Goal: Information Seeking & Learning: Learn about a topic

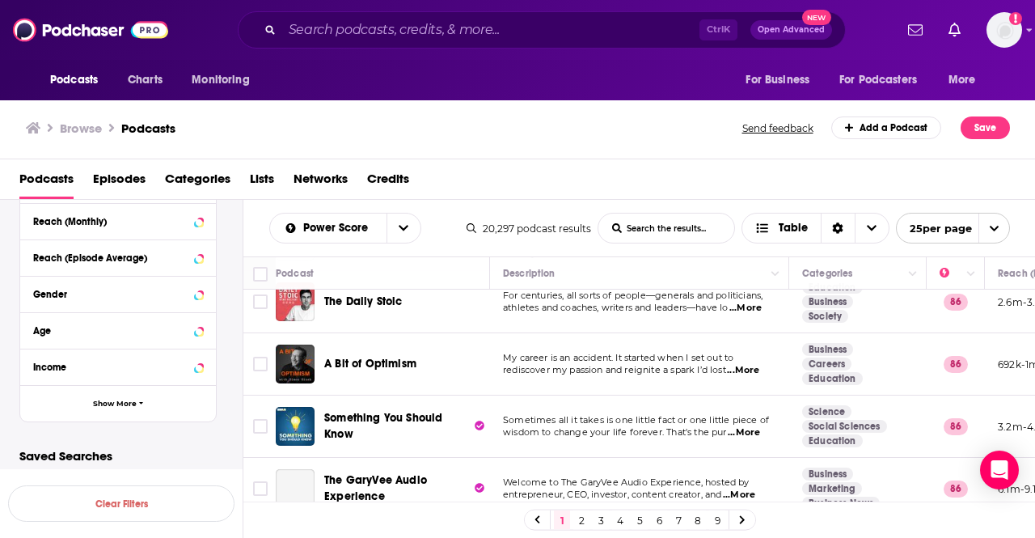
scroll to position [1051, 0]
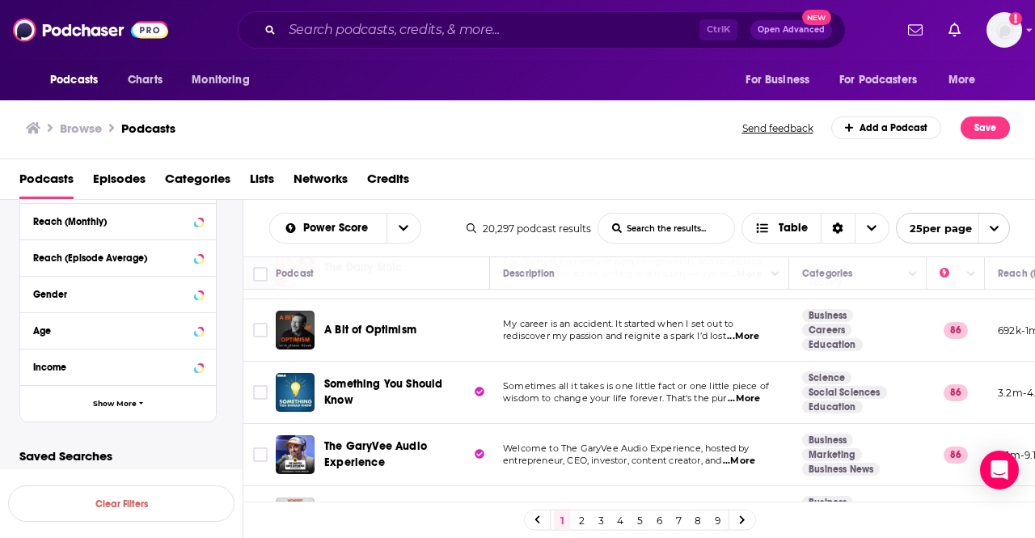
click at [751, 330] on span "...More" at bounding box center [743, 336] width 32 height 13
click at [500, 383] on td "Sometimes all it takes is one little fact or one little piece of wisdom to chan…" at bounding box center [639, 393] width 299 height 62
click at [746, 392] on span "...More" at bounding box center [744, 398] width 32 height 13
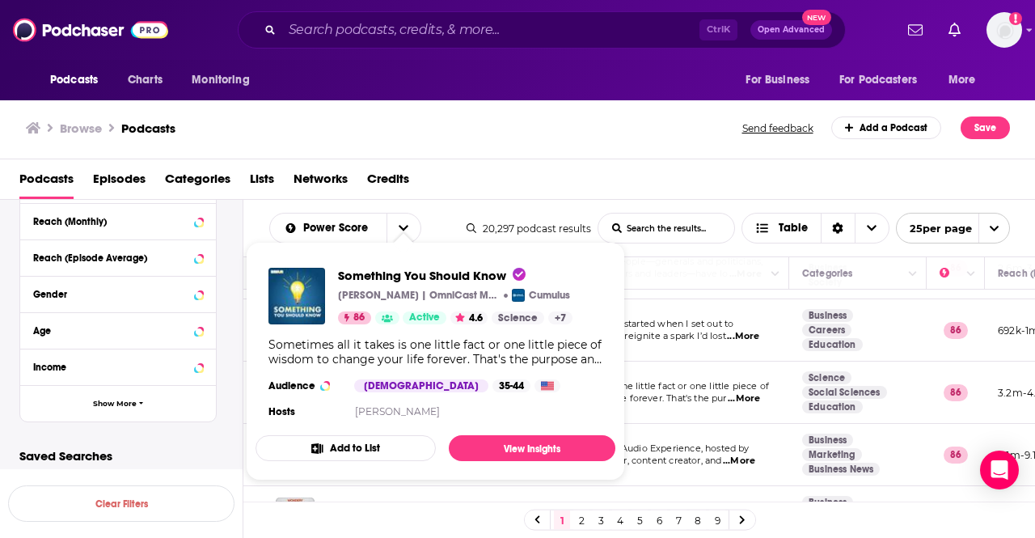
click at [784, 176] on div "Podcasts Episodes Categories Lists Networks Credits" at bounding box center [521, 182] width 1004 height 33
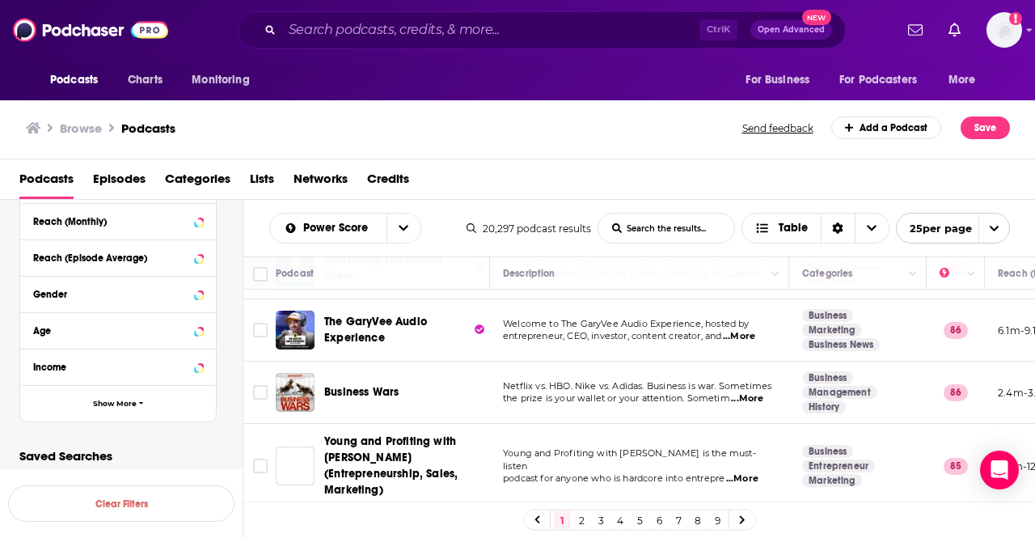
scroll to position [1213, 0]
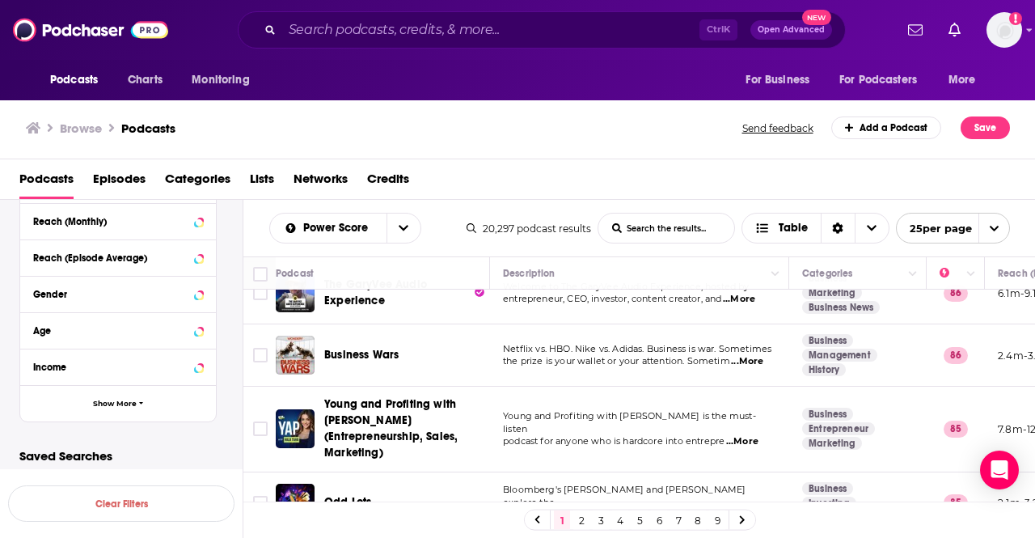
click at [743, 435] on span "...More" at bounding box center [742, 441] width 32 height 13
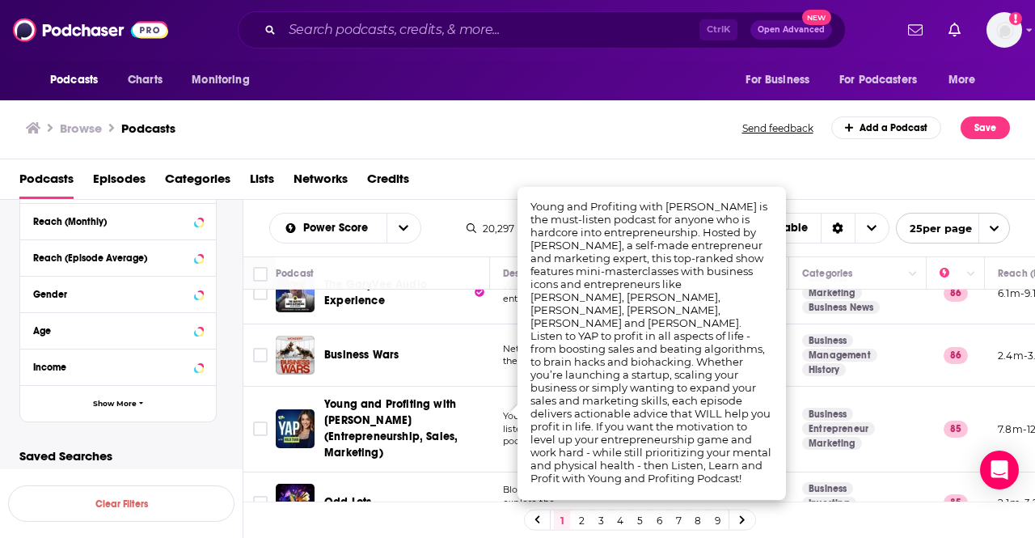
click at [473, 161] on div "Podcasts Episodes Categories Lists Networks Credits" at bounding box center [518, 179] width 1036 height 40
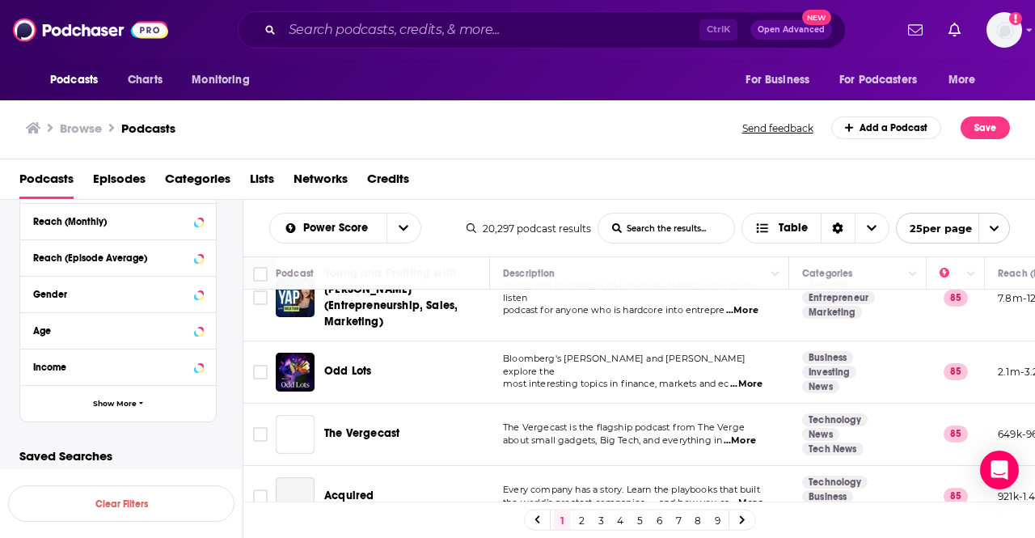
scroll to position [1348, 0]
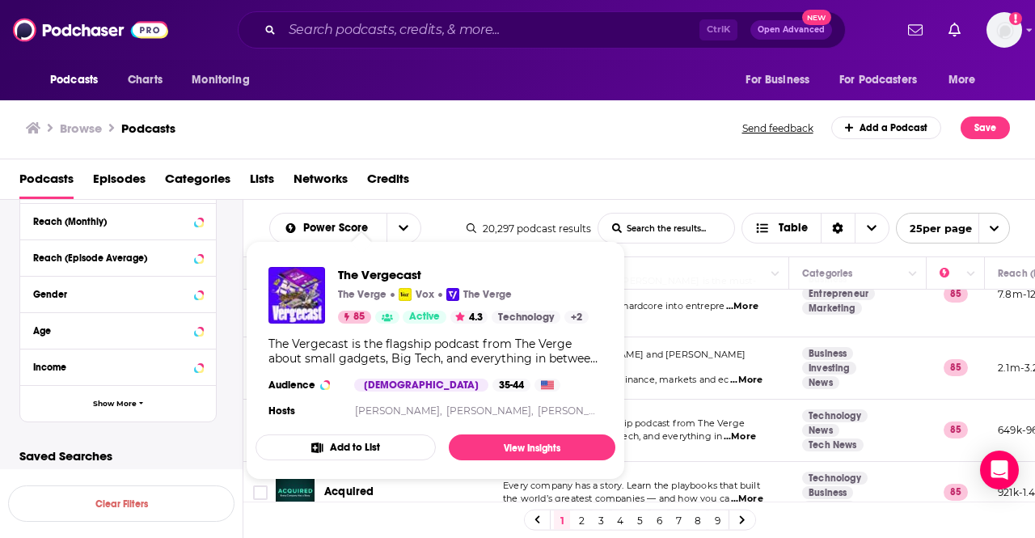
drag, startPoint x: 363, startPoint y: 400, endPoint x: 332, endPoint y: 255, distance: 148.2
click at [332, 255] on div "The Vergecast The Verge Vox The Verge 85 Active 4.3 Technology + 2 The Vergecas…" at bounding box center [436, 344] width 360 height 180
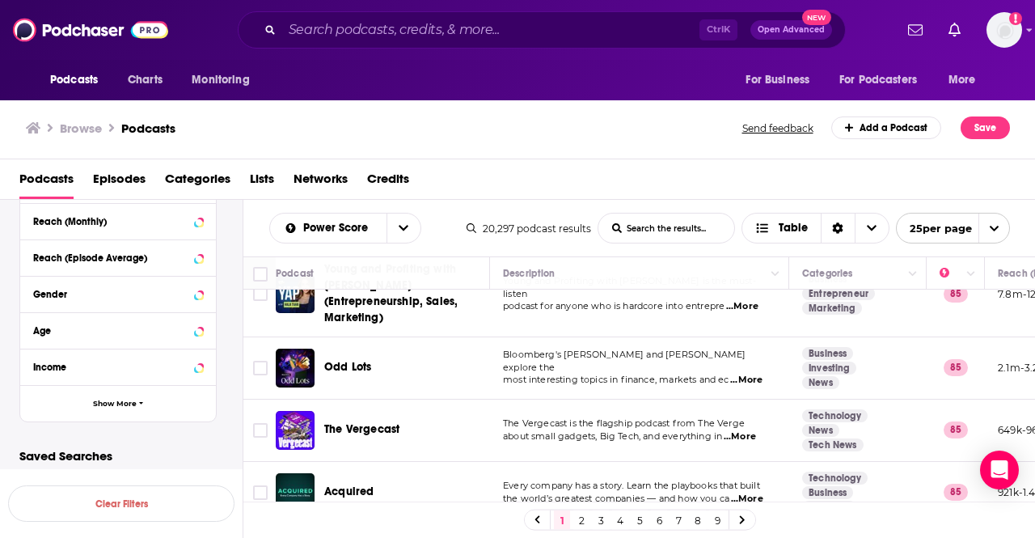
click at [705, 430] on span "about small gadgets, Big Tech, and everything in" at bounding box center [612, 435] width 219 height 11
click at [582, 520] on link "2" at bounding box center [581, 519] width 16 height 19
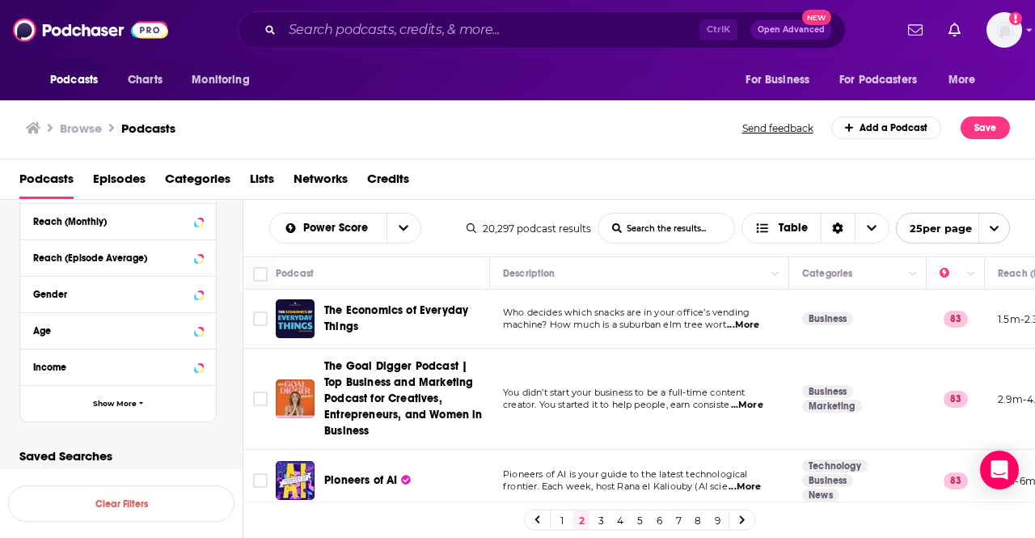
click at [558, 146] on div "Browse Podcasts Send feedback Add a Podcast Save" at bounding box center [518, 128] width 1036 height 62
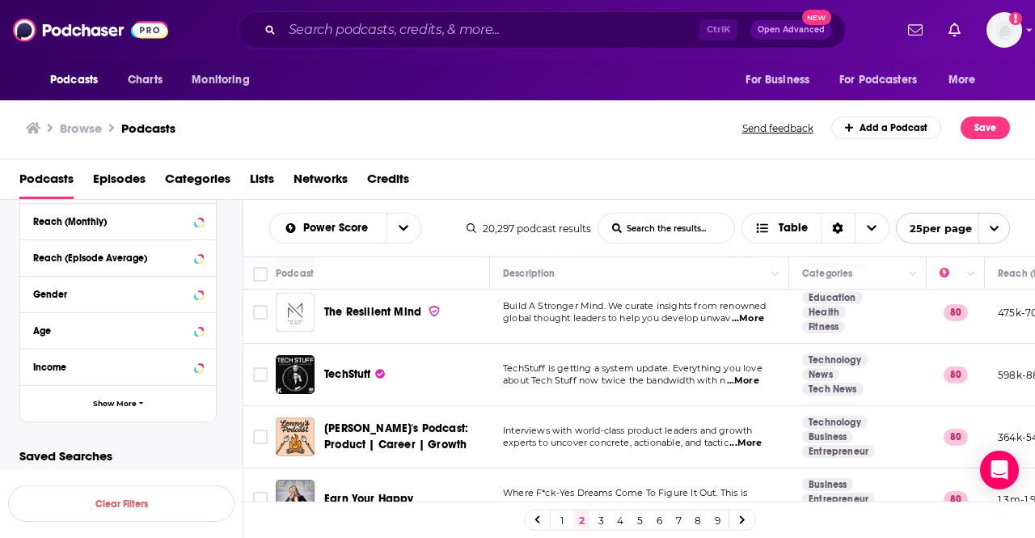
scroll to position [1132, 0]
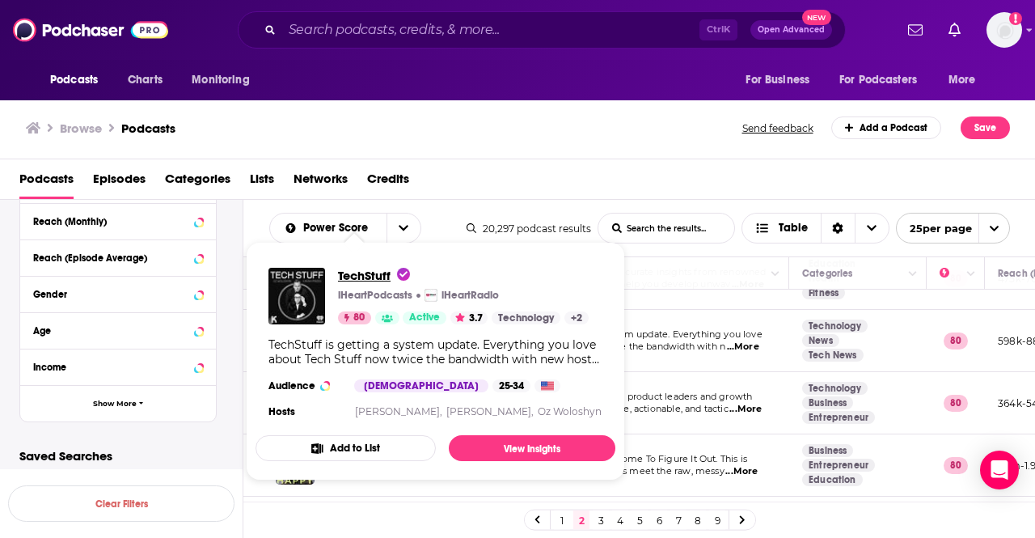
drag, startPoint x: 368, startPoint y: 273, endPoint x: 382, endPoint y: 283, distance: 16.8
click at [382, 283] on span "TechStuff" at bounding box center [374, 275] width 72 height 15
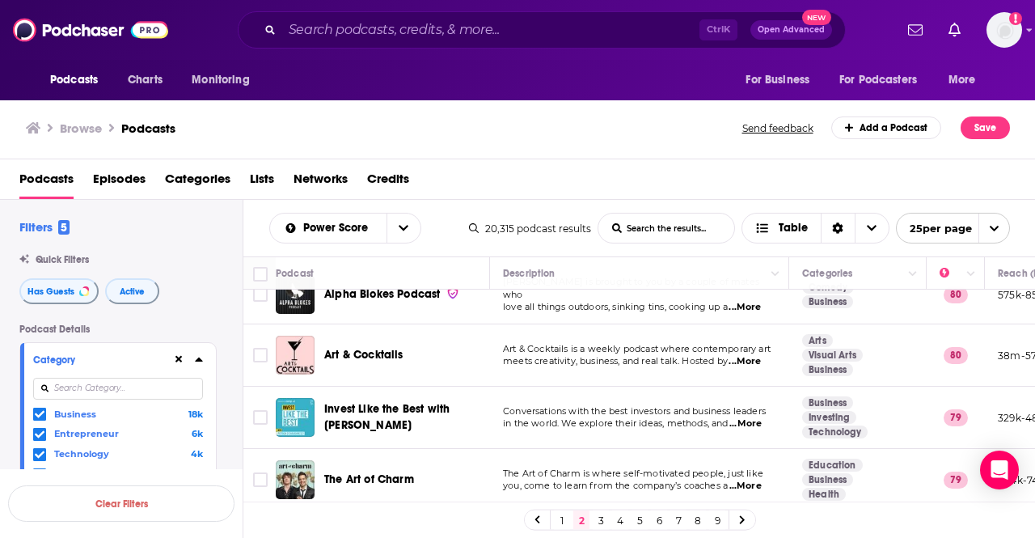
scroll to position [1368, 0]
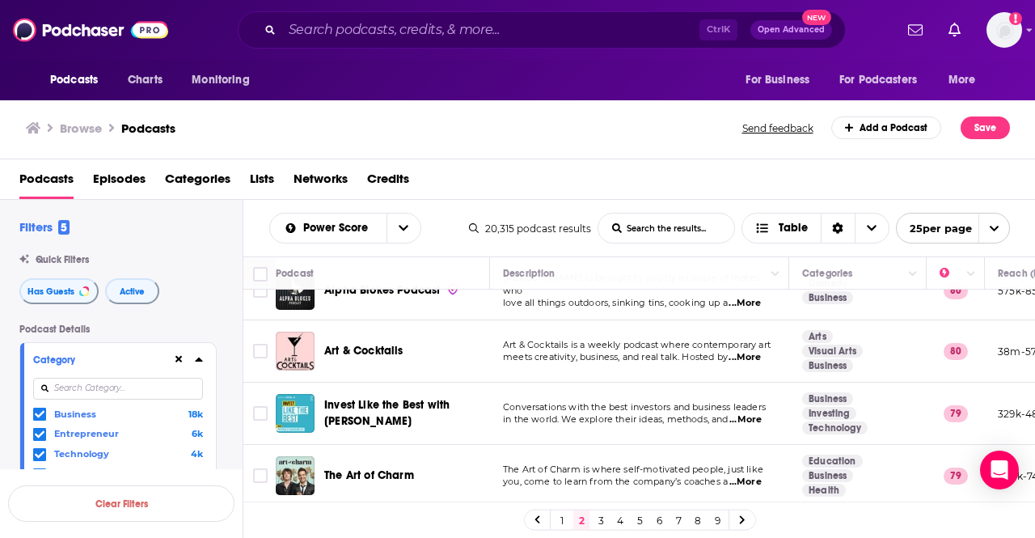
click at [600, 514] on link "3" at bounding box center [601, 519] width 16 height 19
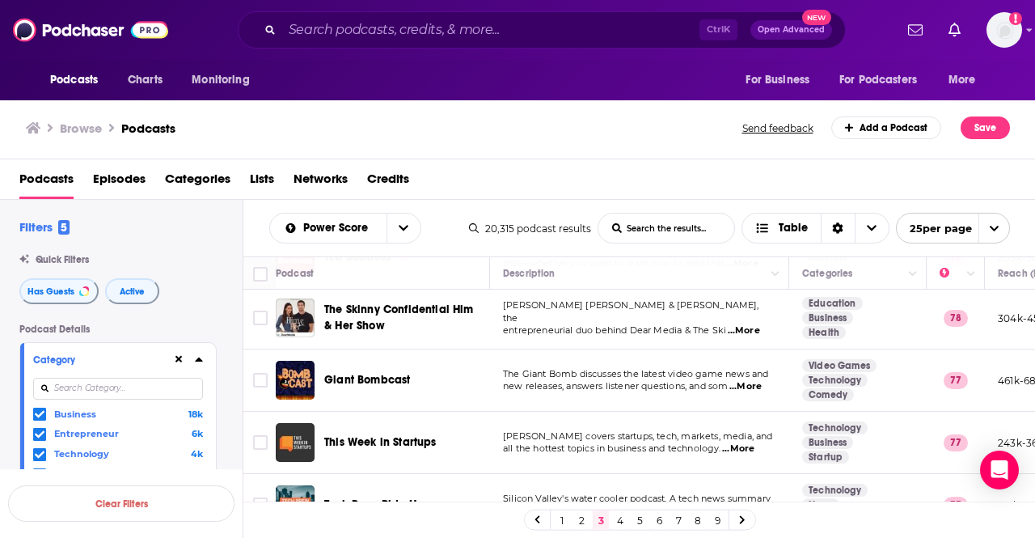
scroll to position [1332, 0]
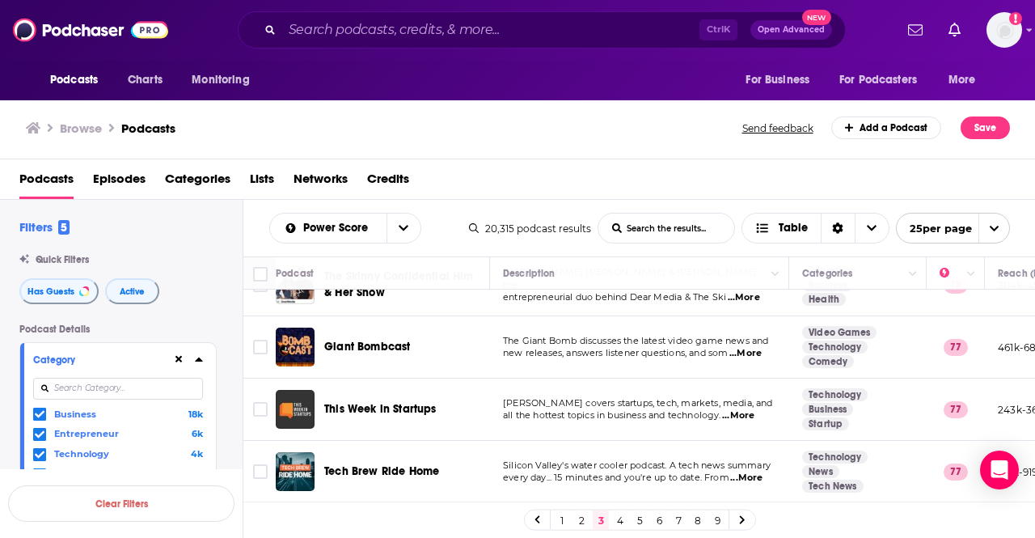
click at [621, 518] on link "4" at bounding box center [620, 519] width 16 height 19
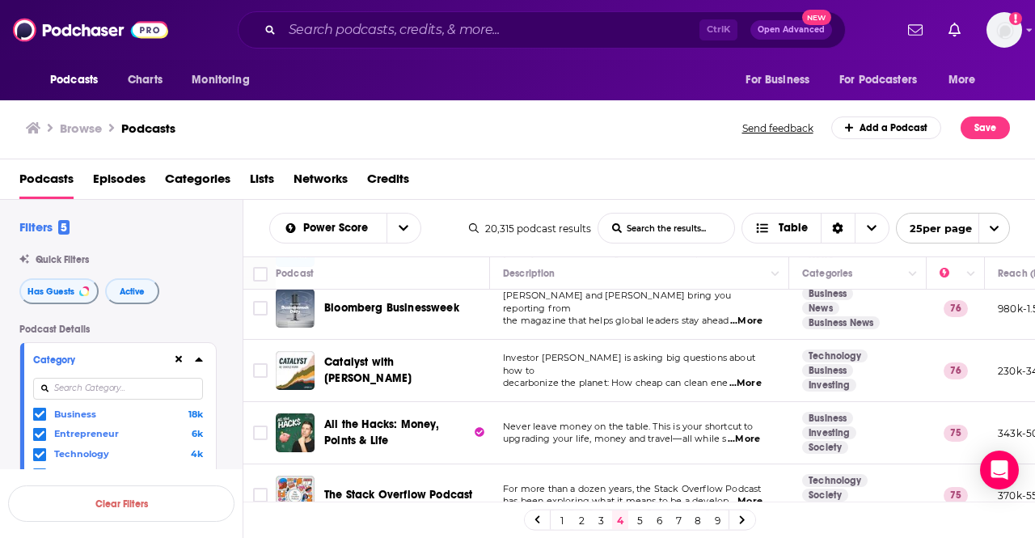
scroll to position [1326, 0]
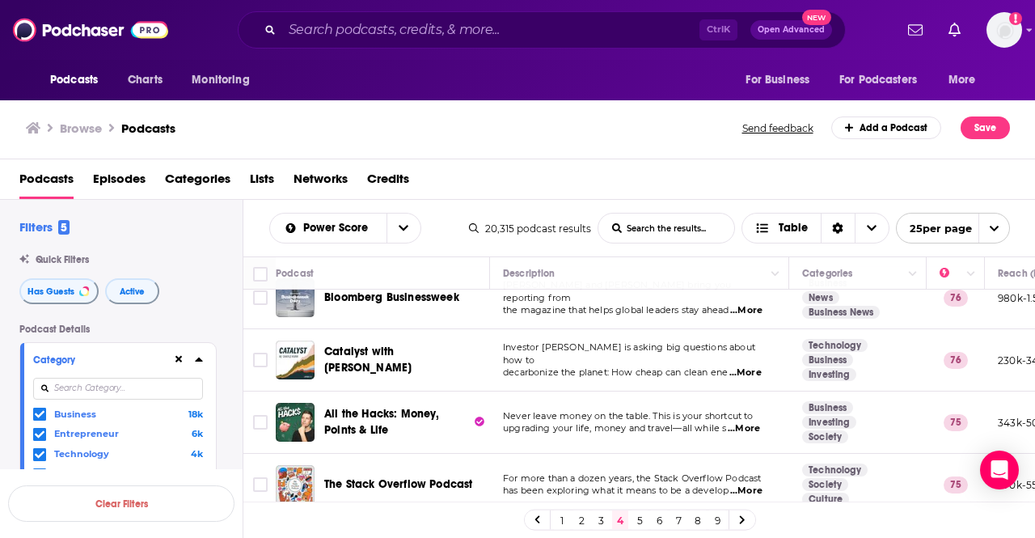
click at [644, 517] on link "5" at bounding box center [640, 519] width 16 height 19
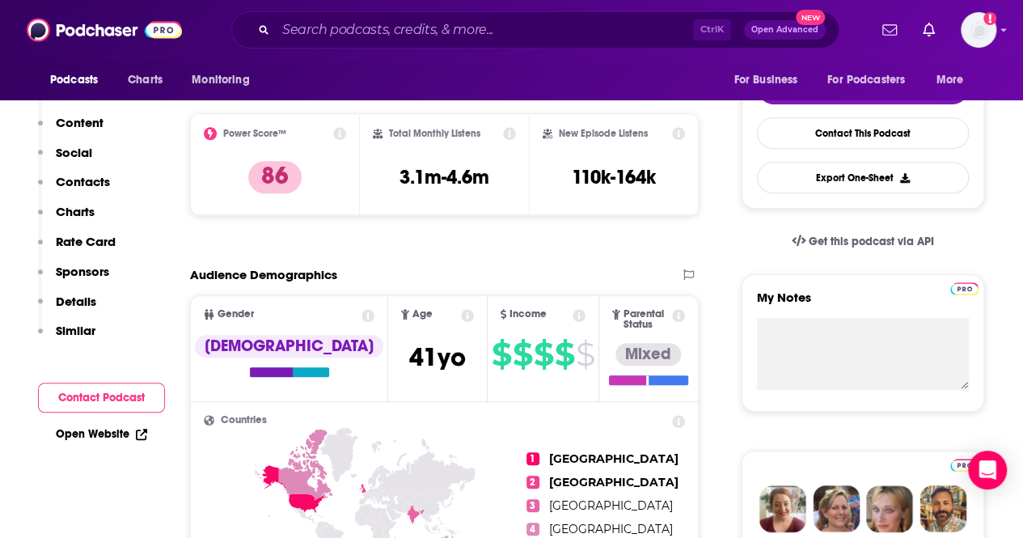
scroll to position [404, 0]
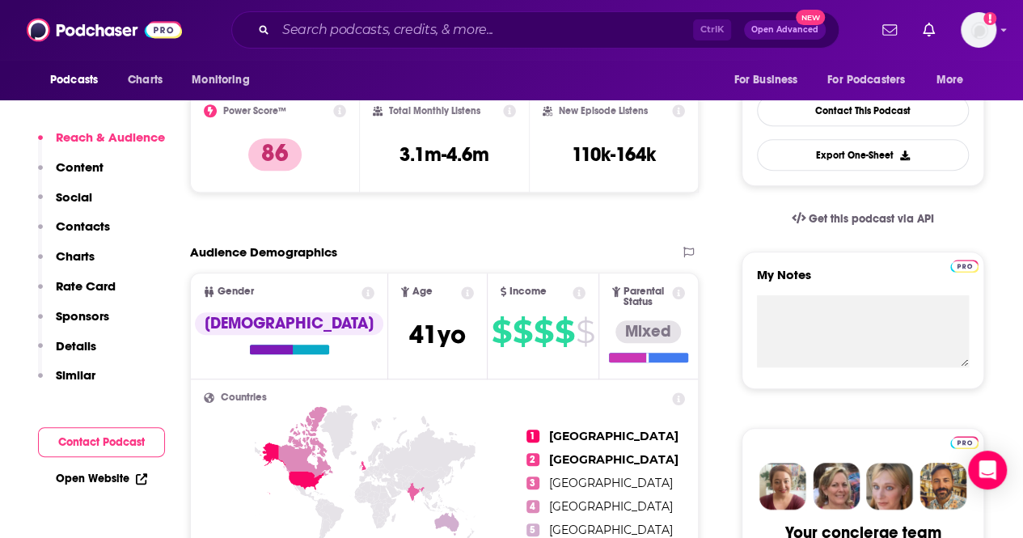
click at [109, 475] on link "Open Website" at bounding box center [101, 479] width 91 height 14
click at [99, 479] on link "Open Website" at bounding box center [101, 479] width 91 height 14
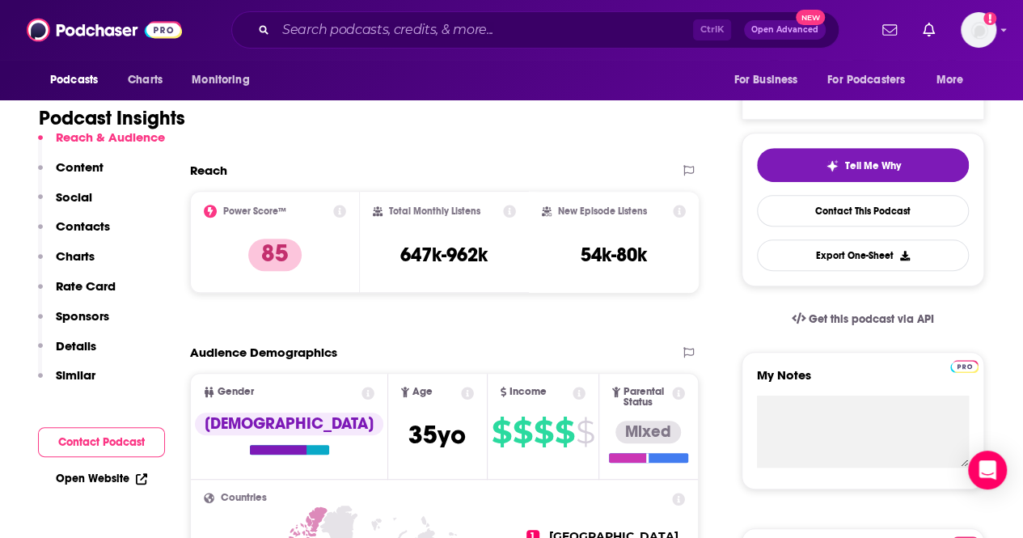
scroll to position [566, 0]
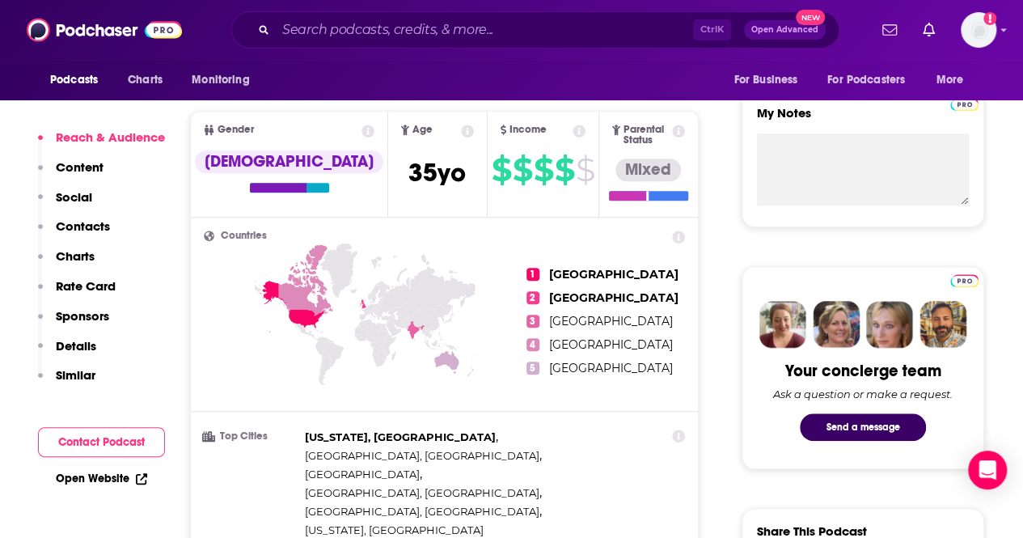
click at [85, 472] on link "Open Website" at bounding box center [101, 479] width 91 height 14
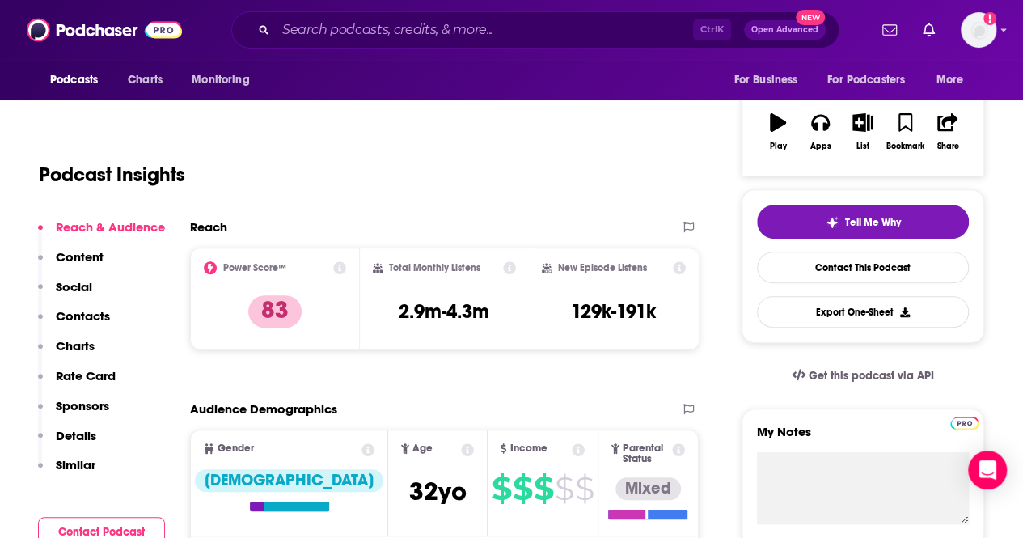
scroll to position [324, 0]
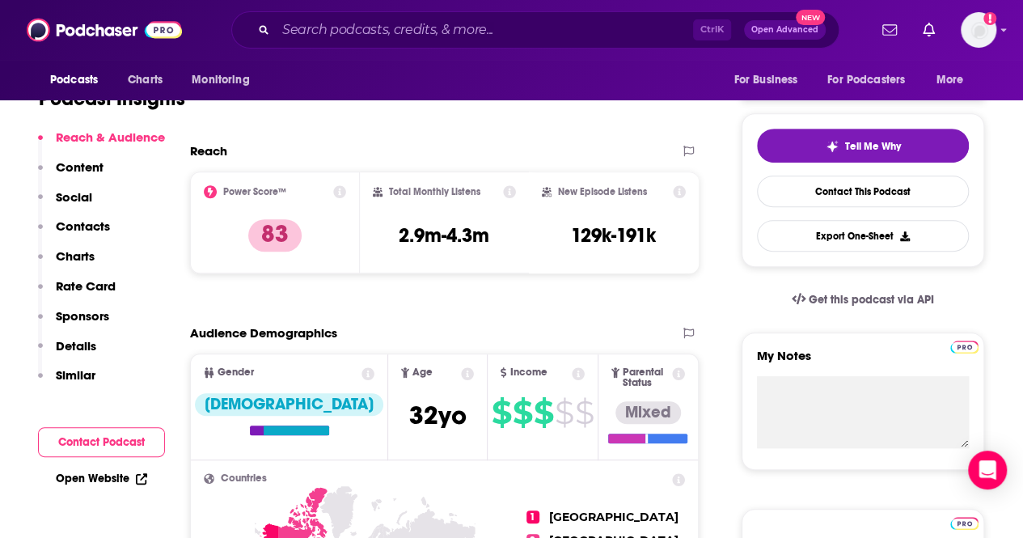
click at [91, 475] on link "Open Website" at bounding box center [101, 479] width 91 height 14
drag, startPoint x: 501, startPoint y: 238, endPoint x: 395, endPoint y: 234, distance: 106.0
click at [395, 234] on div "Total Monthly Listens 2.9m-4.3m" at bounding box center [445, 222] width 144 height 74
copy h3 "2.9m-4.3m"
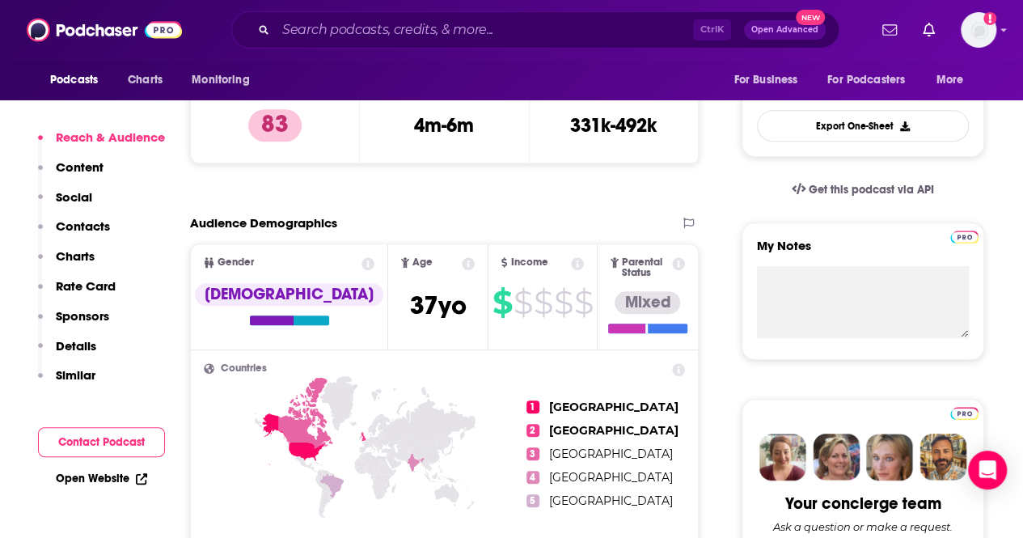
scroll to position [485, 0]
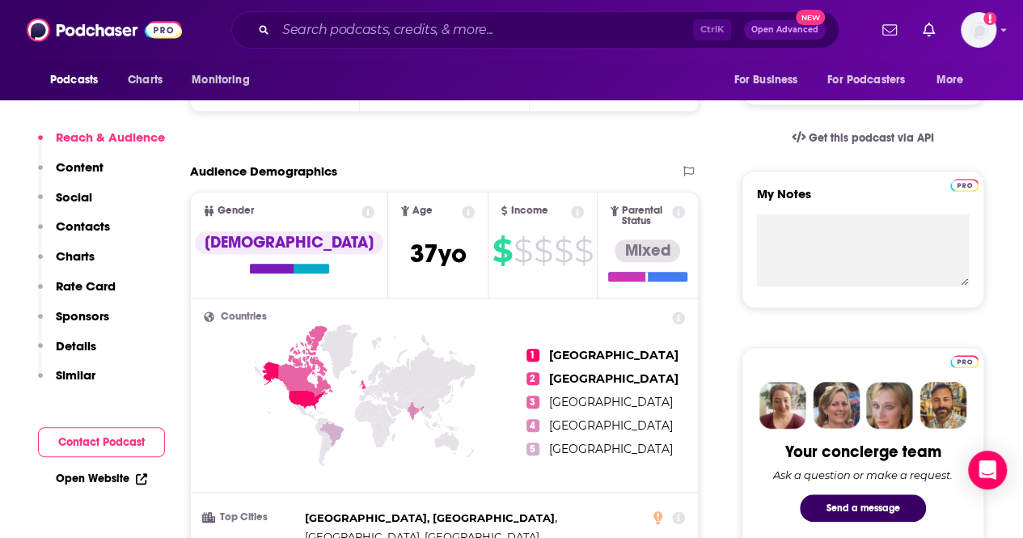
click at [136, 478] on icon at bounding box center [141, 479] width 11 height 11
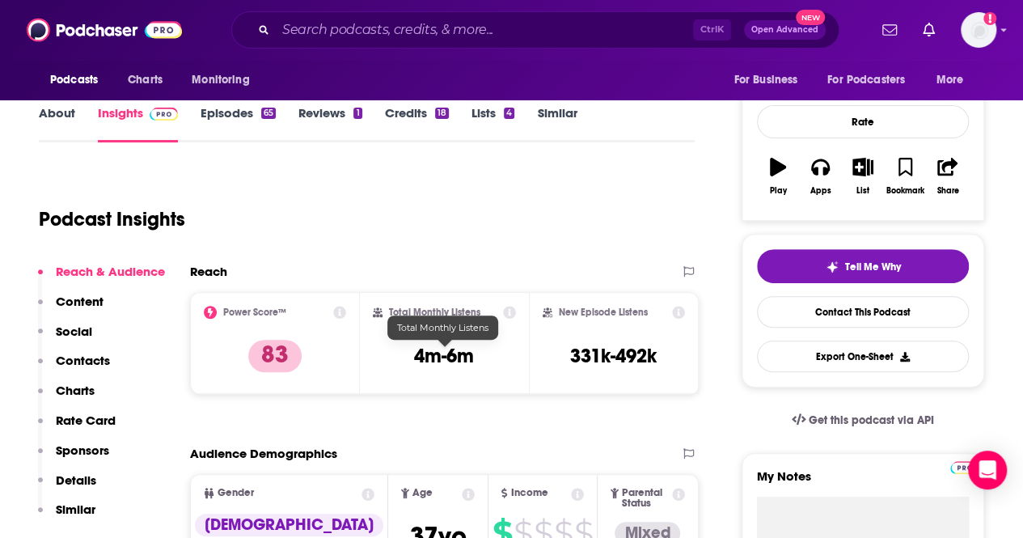
scroll to position [162, 0]
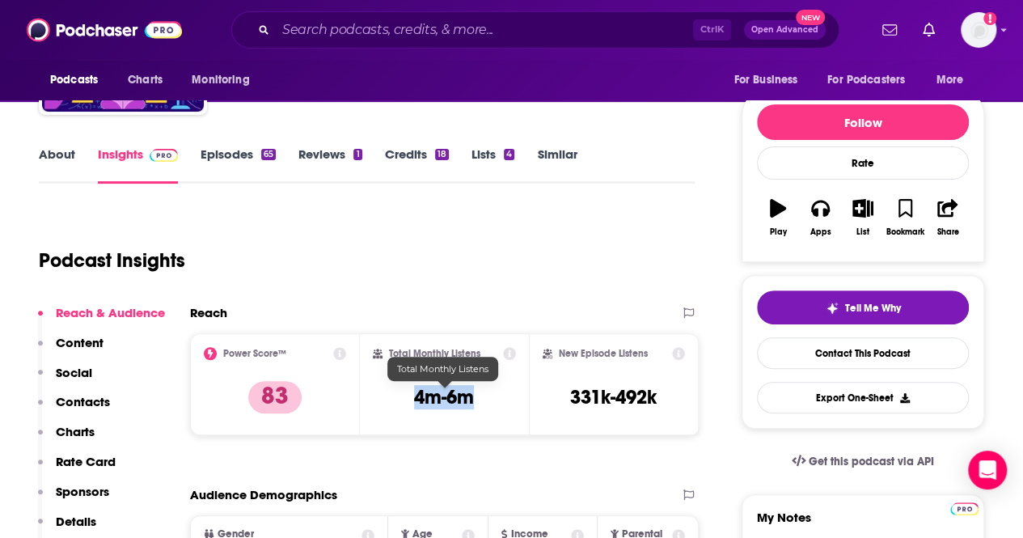
drag, startPoint x: 479, startPoint y: 400, endPoint x: 413, endPoint y: 394, distance: 66.6
click at [413, 394] on div "Total Monthly Listens 4m-6m" at bounding box center [445, 384] width 144 height 74
copy h3 "4m-6m"
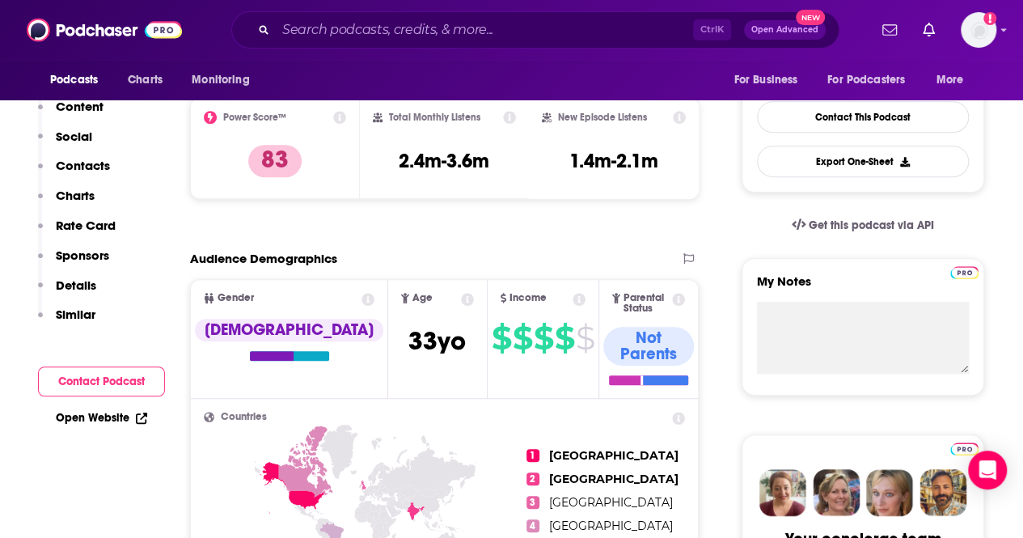
scroll to position [485, 0]
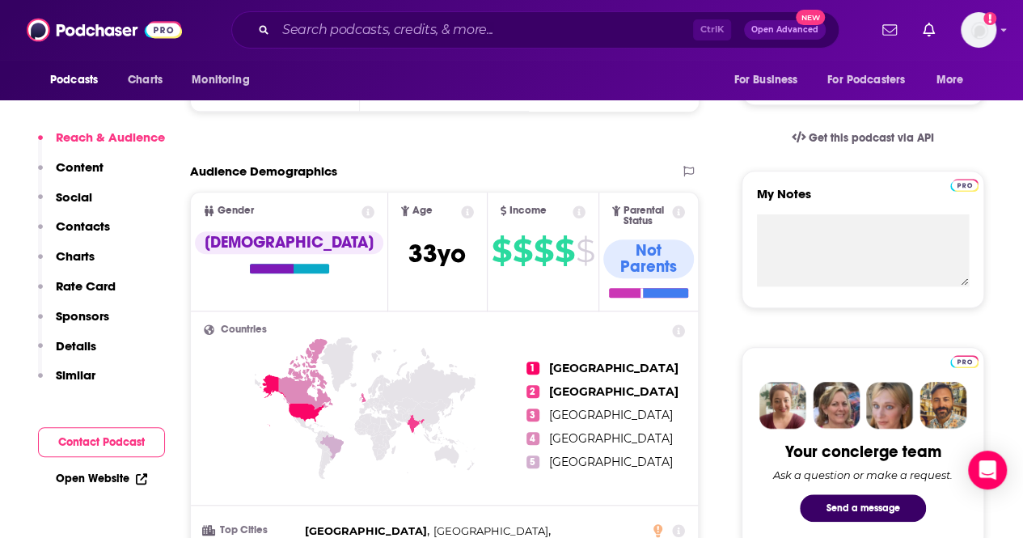
click at [133, 473] on link "Open Website" at bounding box center [101, 479] width 91 height 14
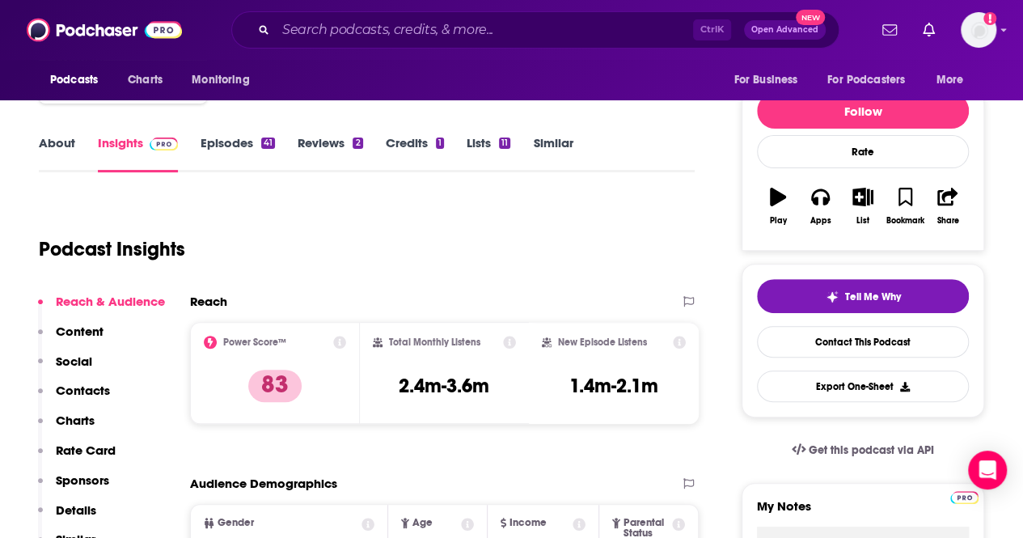
scroll to position [162, 0]
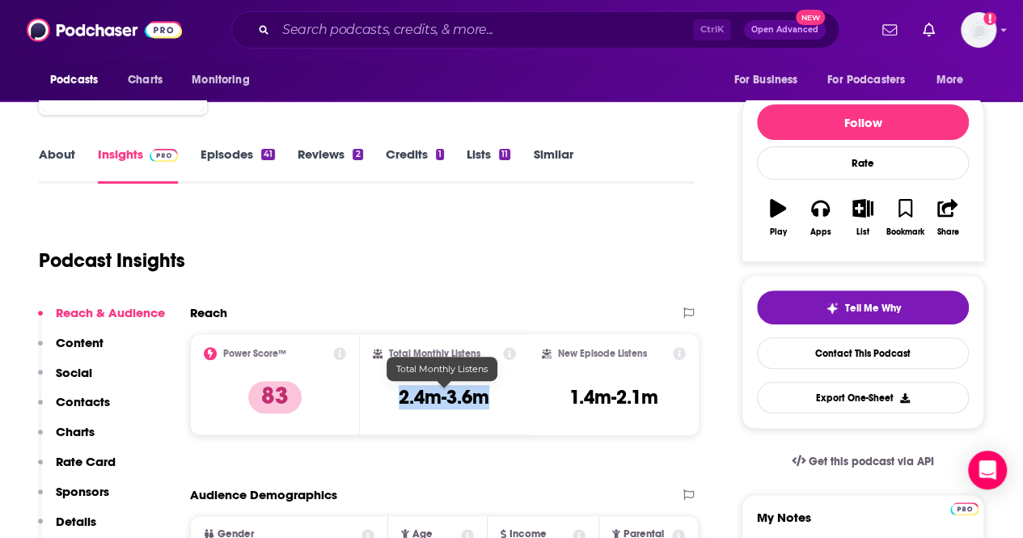
drag, startPoint x: 495, startPoint y: 396, endPoint x: 402, endPoint y: 392, distance: 93.1
click at [402, 392] on div "Total Monthly Listens 2.4m-3.6m" at bounding box center [445, 384] width 144 height 74
copy h3 "2.4m-3.6m"
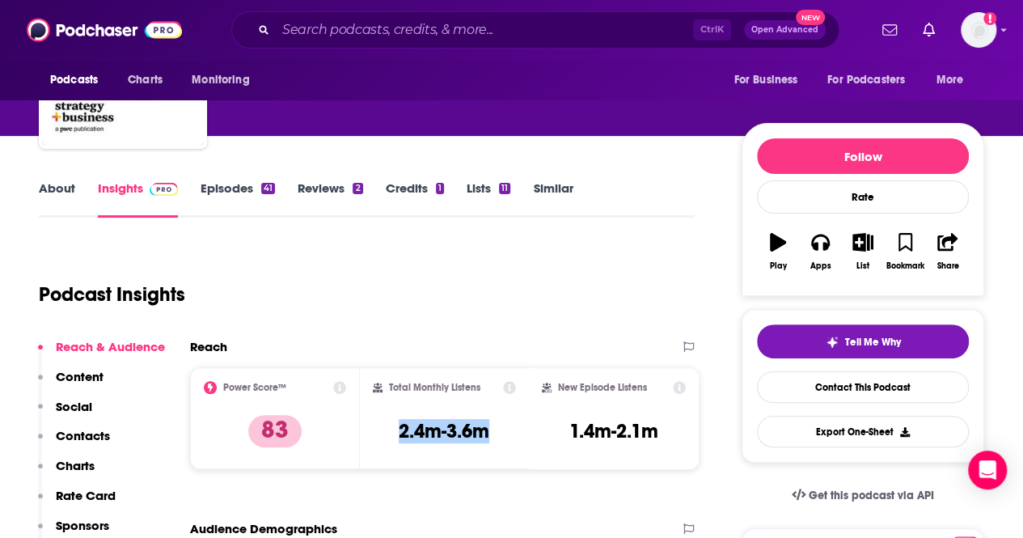
scroll to position [243, 0]
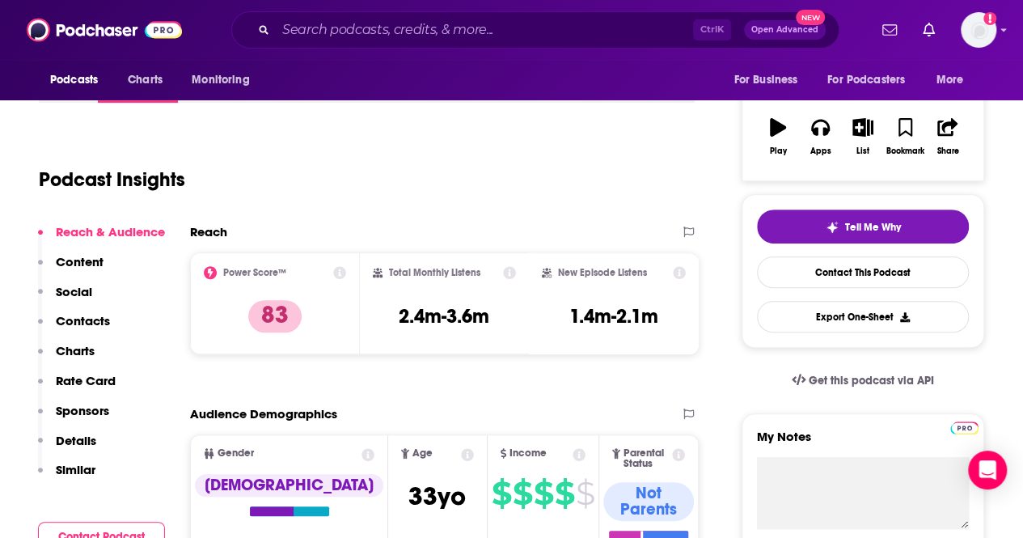
click at [432, 214] on div "Podcast Insights" at bounding box center [367, 176] width 656 height 95
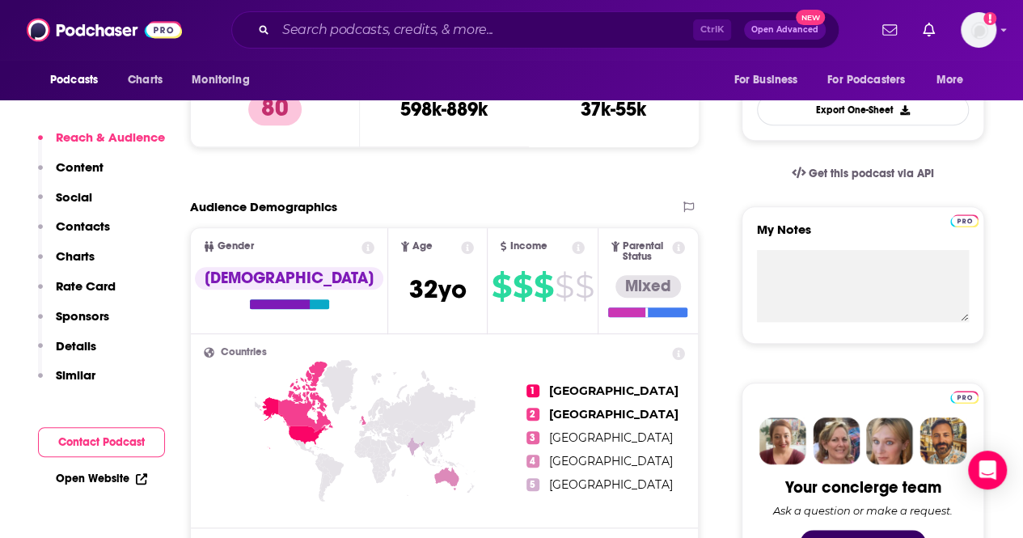
scroll to position [485, 0]
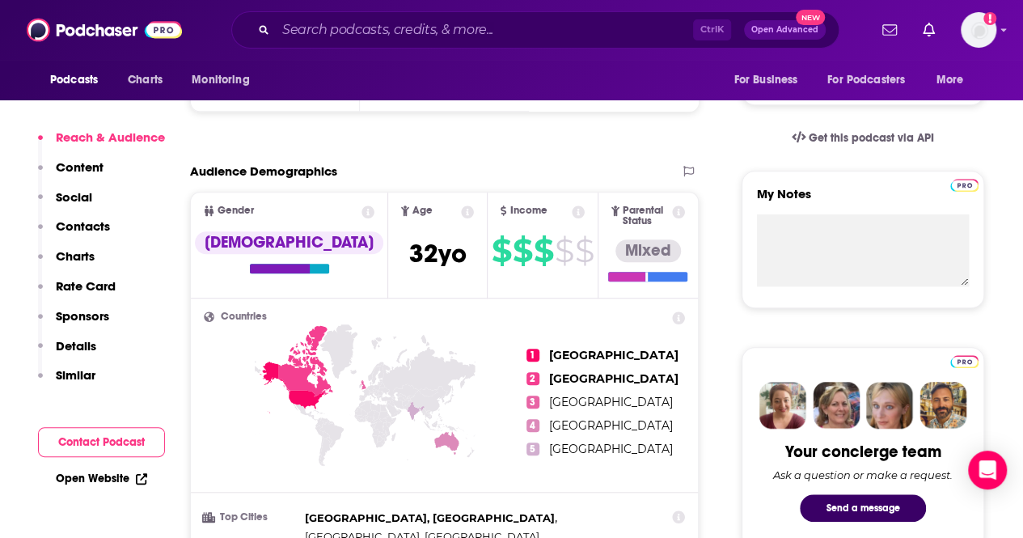
click at [123, 477] on link "Open Website" at bounding box center [101, 479] width 91 height 14
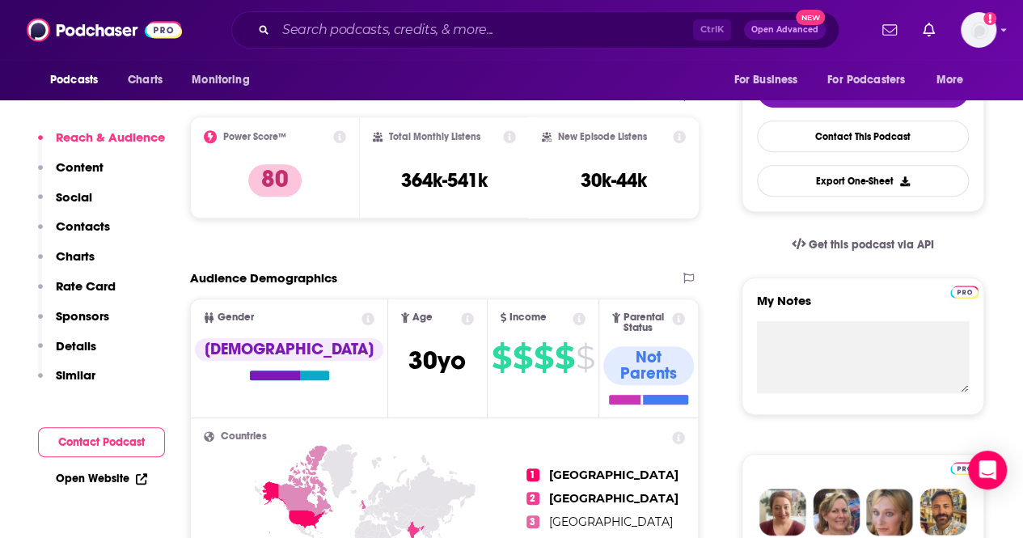
scroll to position [404, 0]
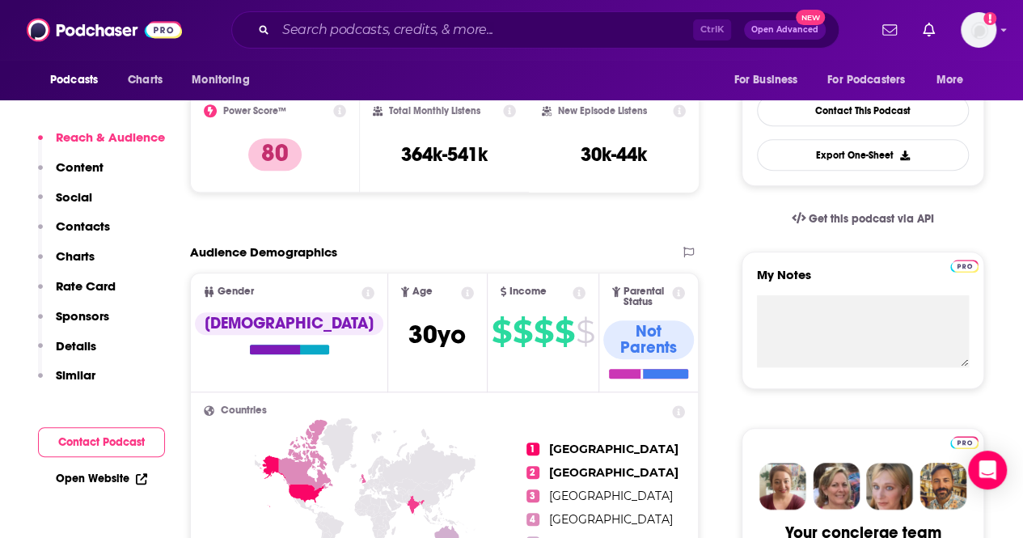
click at [86, 476] on link "Open Website" at bounding box center [101, 479] width 91 height 14
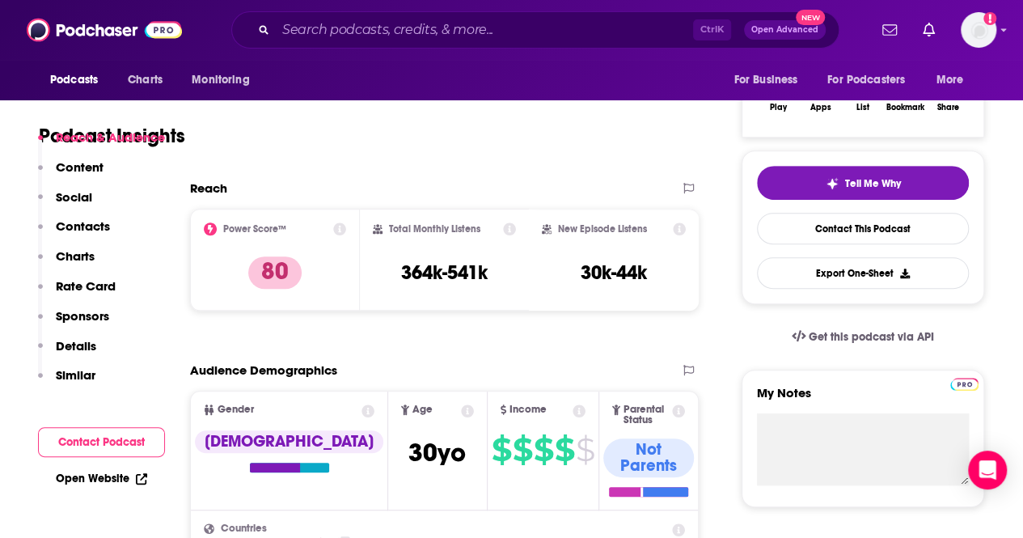
scroll to position [0, 0]
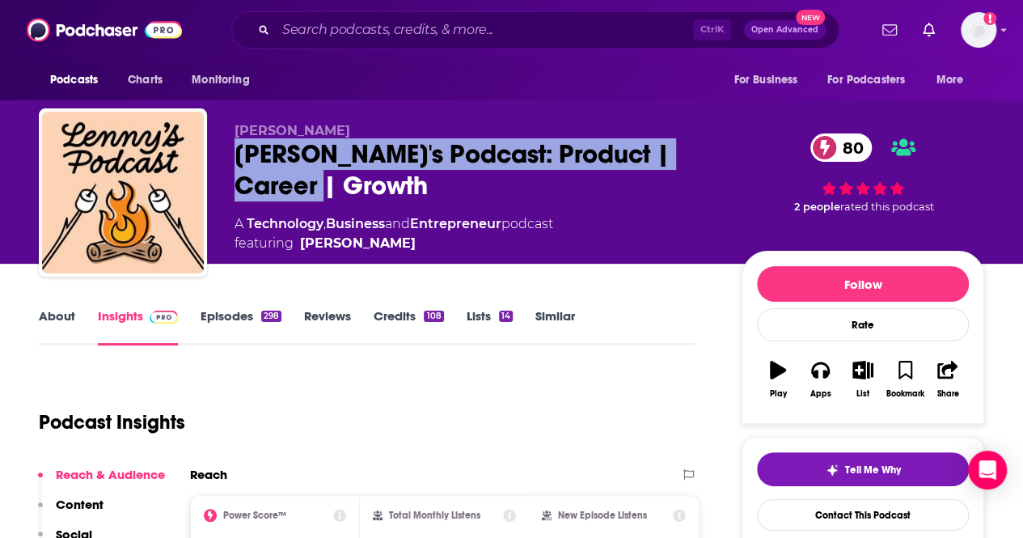
drag, startPoint x: 340, startPoint y: 192, endPoint x: 234, endPoint y: 142, distance: 116.9
click at [234, 142] on div "Lenny Rachitsky Lenny's Podcast: Product | Career | Growth 80 A Technology , Bu…" at bounding box center [512, 195] width 946 height 175
copy h2 "Lenny's Podcast: Product | Career | Growth"
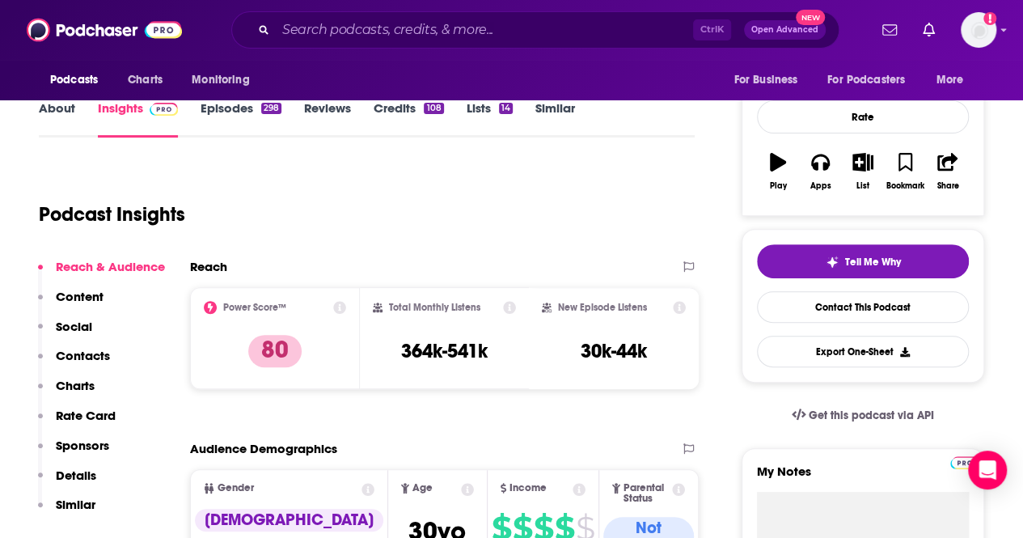
scroll to position [243, 0]
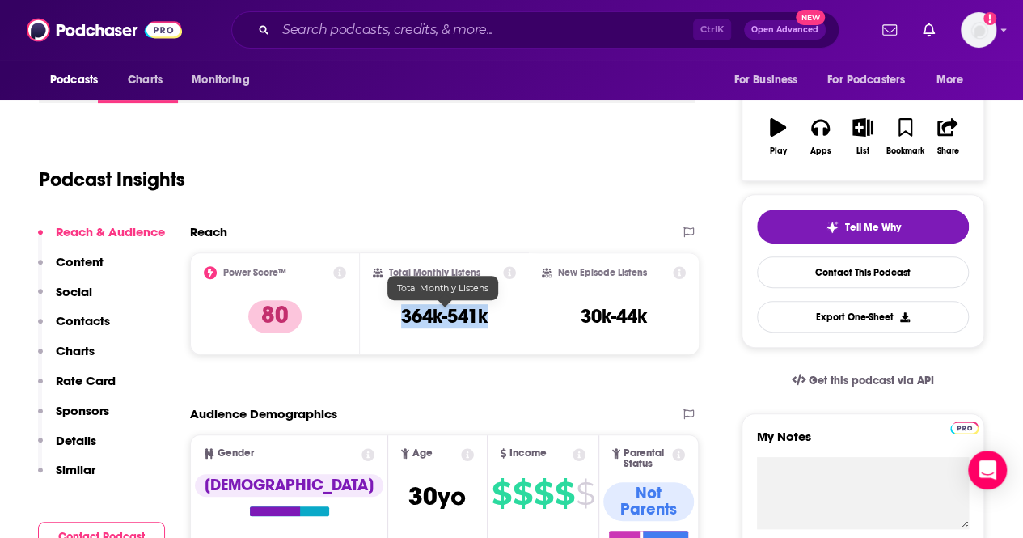
drag, startPoint x: 494, startPoint y: 324, endPoint x: 404, endPoint y: 323, distance: 89.8
click at [404, 323] on div "Total Monthly Listens 364k-541k" at bounding box center [445, 303] width 144 height 74
copy h3 "364k-541k"
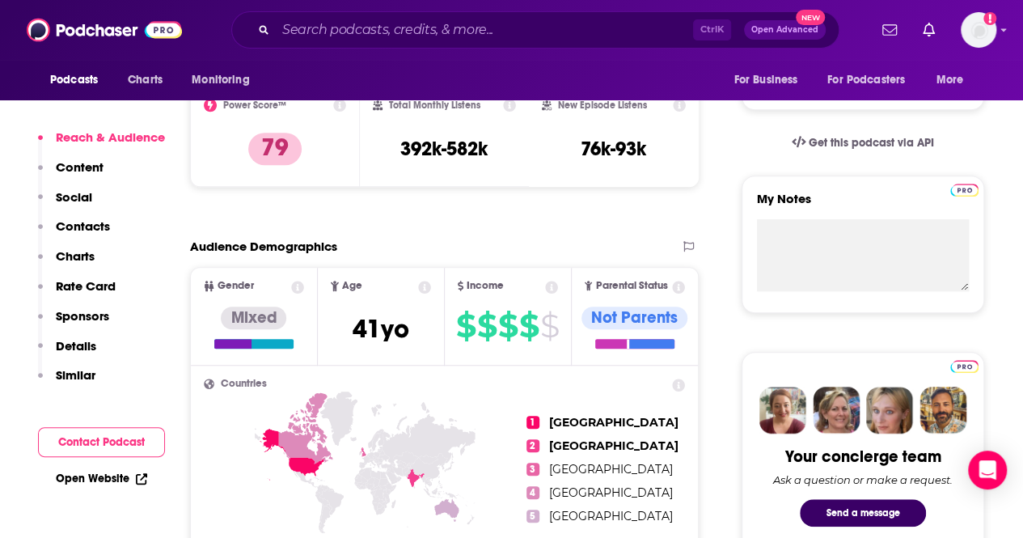
scroll to position [485, 0]
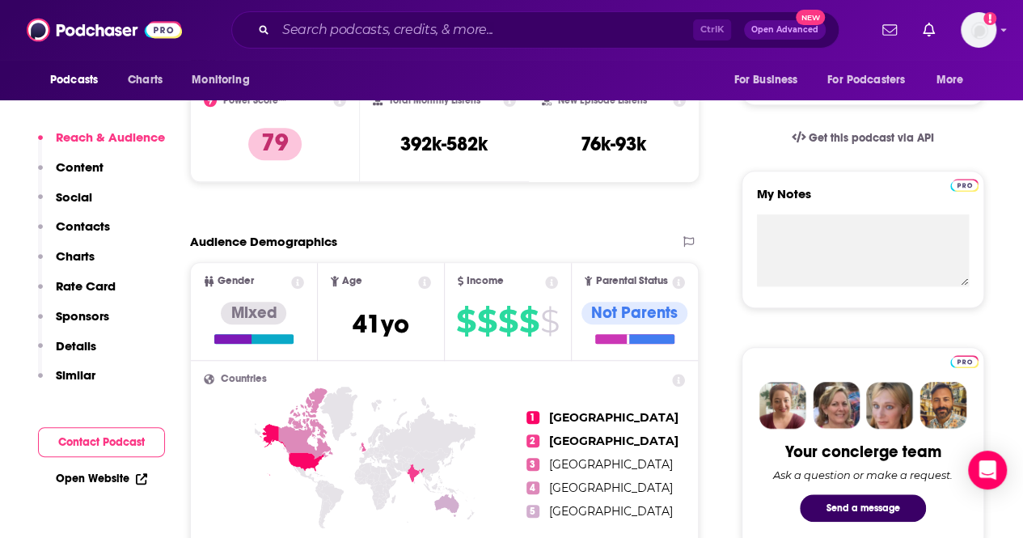
click at [107, 481] on link "Open Website" at bounding box center [101, 479] width 91 height 14
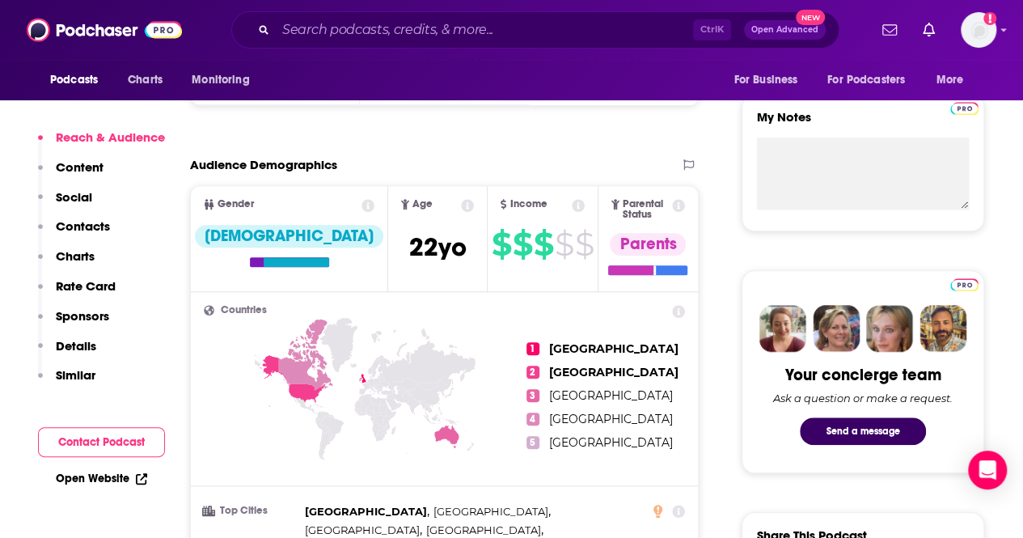
scroll to position [566, 0]
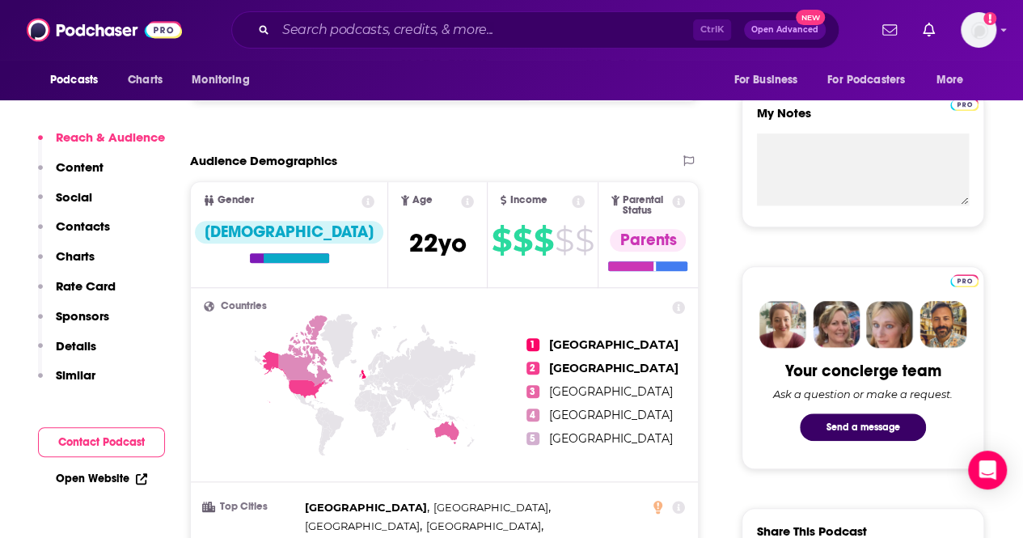
click at [125, 477] on link "Open Website" at bounding box center [101, 479] width 91 height 14
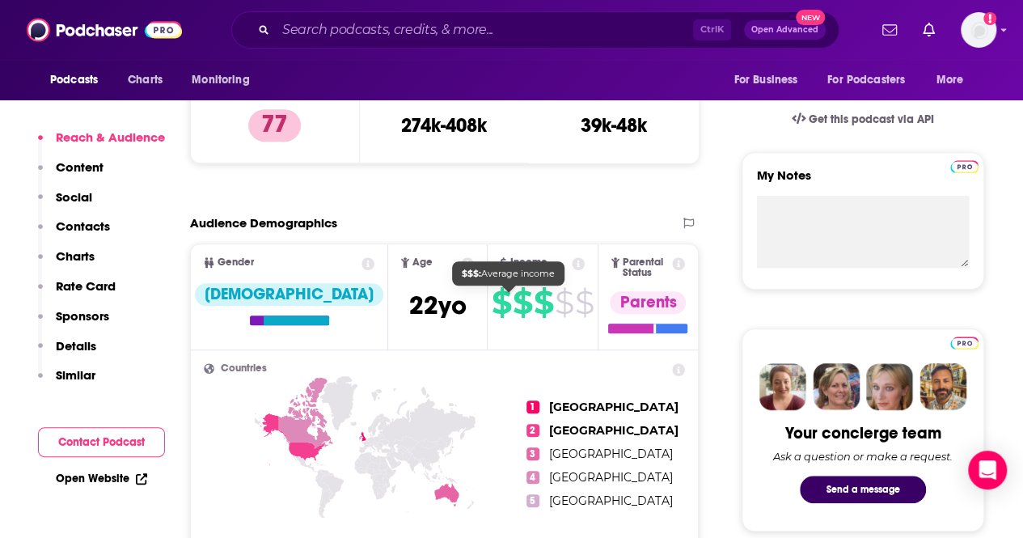
scroll to position [404, 0]
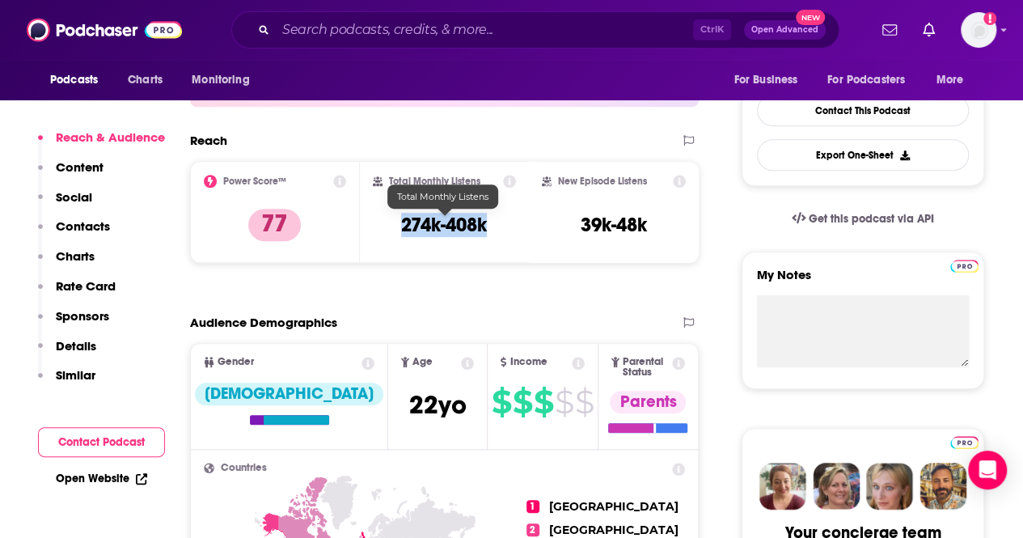
drag, startPoint x: 501, startPoint y: 212, endPoint x: 391, endPoint y: 229, distance: 111.3
click at [391, 229] on div "Total Monthly Listens 274k-408k" at bounding box center [445, 212] width 144 height 74
copy h3 "274k-408k"
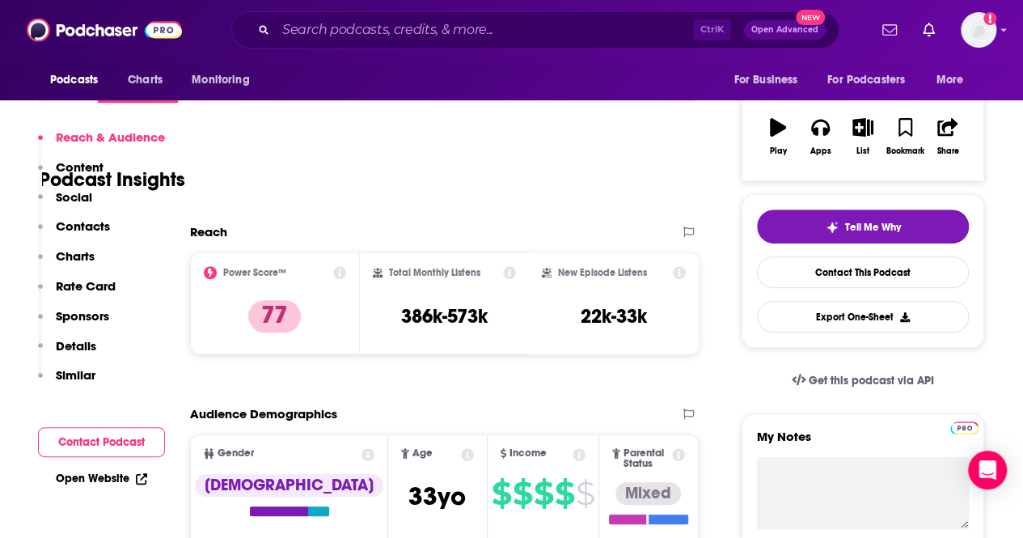
scroll to position [404, 0]
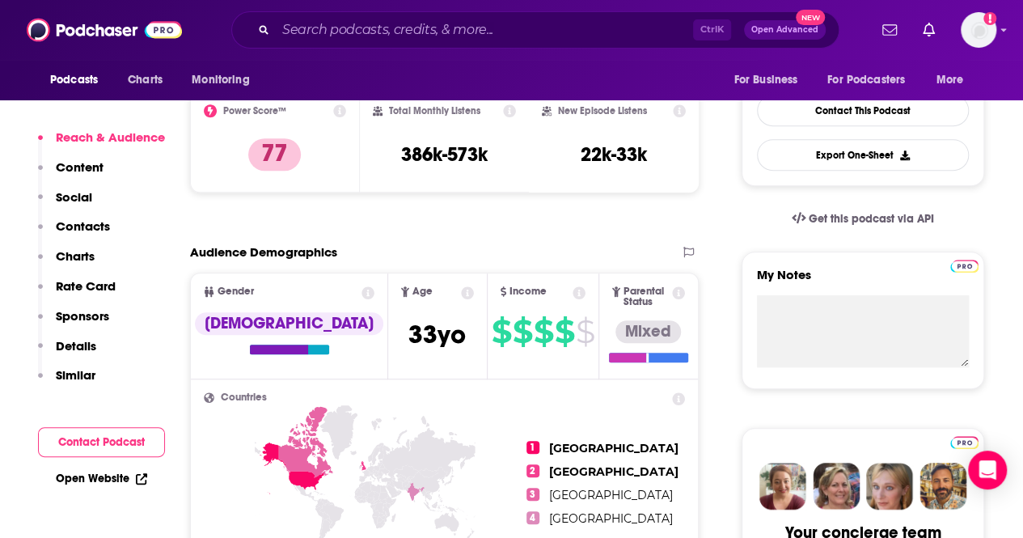
click at [83, 477] on link "Open Website" at bounding box center [101, 479] width 91 height 14
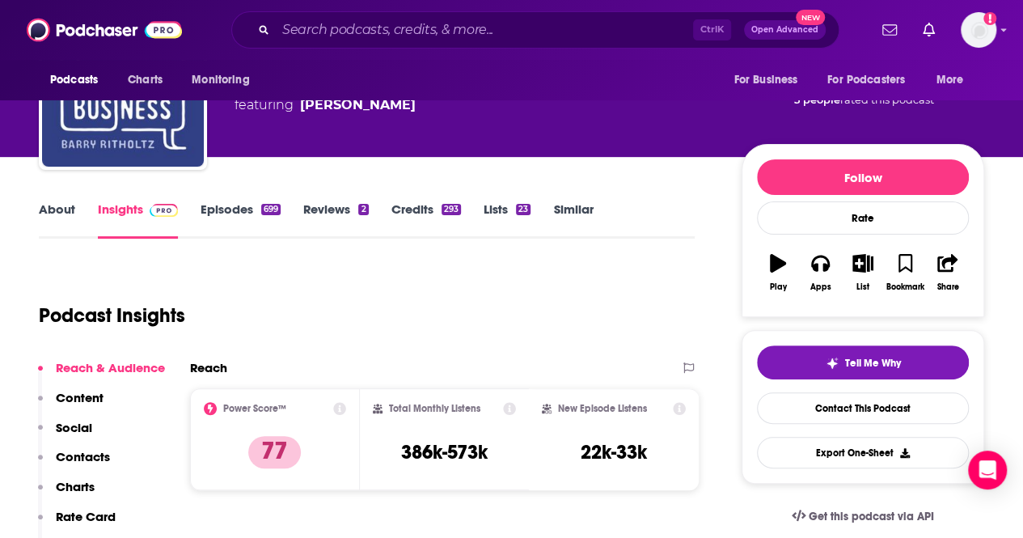
scroll to position [162, 0]
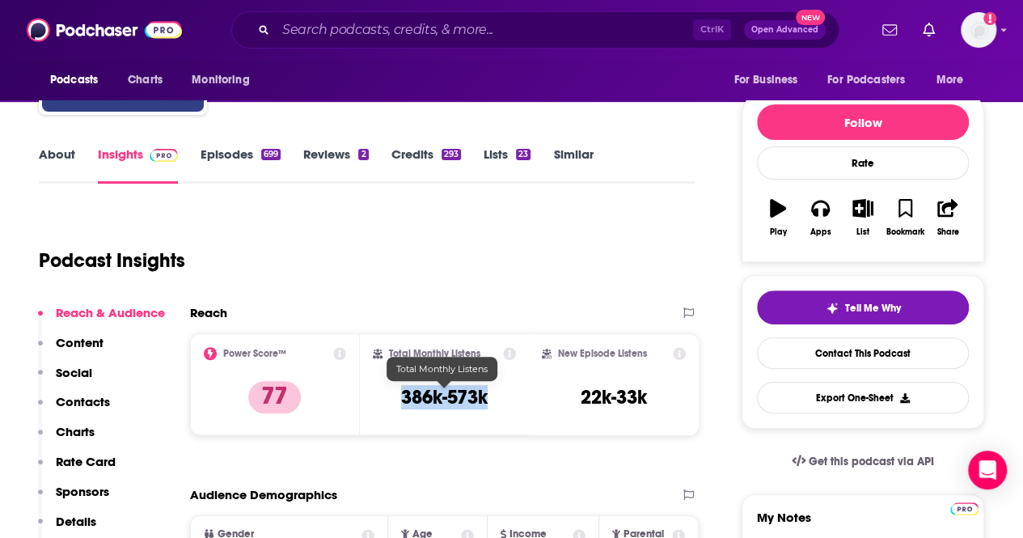
drag, startPoint x: 493, startPoint y: 403, endPoint x: 400, endPoint y: 389, distance: 94.8
click at [400, 389] on div "Total Monthly Listens 386k-573k" at bounding box center [445, 384] width 144 height 74
copy h3 "386k-573k"
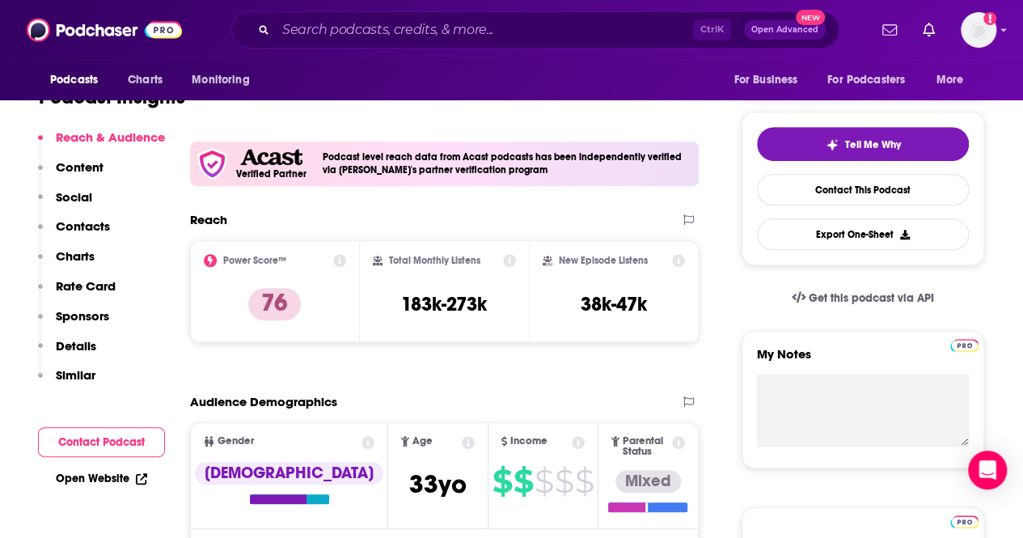
scroll to position [404, 0]
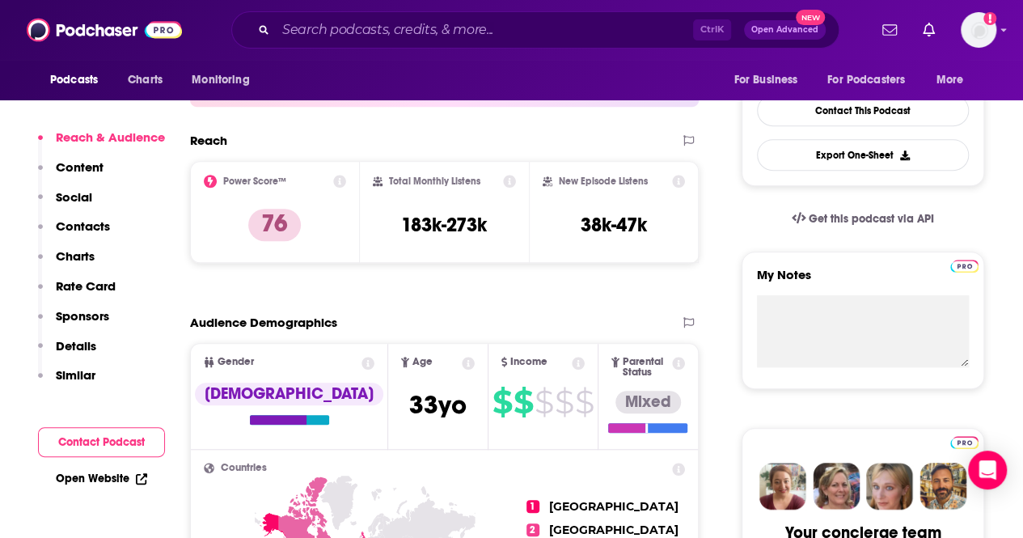
click at [104, 481] on link "Open Website" at bounding box center [101, 479] width 91 height 14
